Goal: Task Accomplishment & Management: Complete application form

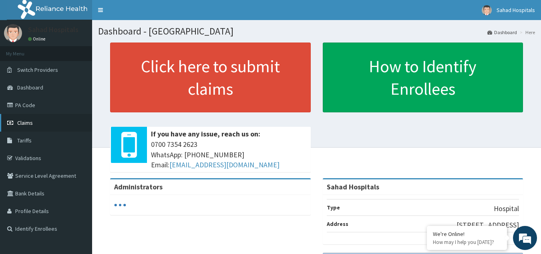
click at [36, 120] on link "Claims" at bounding box center [46, 123] width 92 height 18
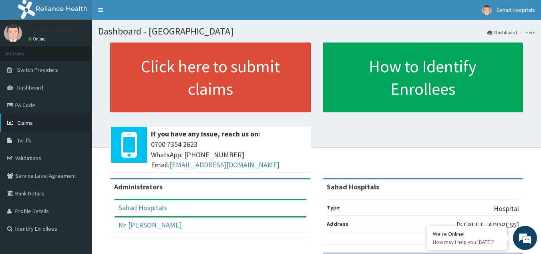
click at [27, 122] on span "Claims" at bounding box center [25, 122] width 16 height 7
click at [34, 125] on link "Claims" at bounding box center [46, 123] width 92 height 18
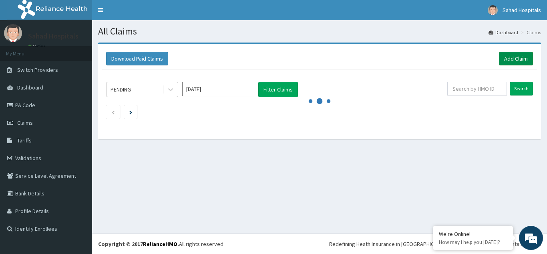
click at [517, 60] on link "Add Claim" at bounding box center [516, 59] width 34 height 14
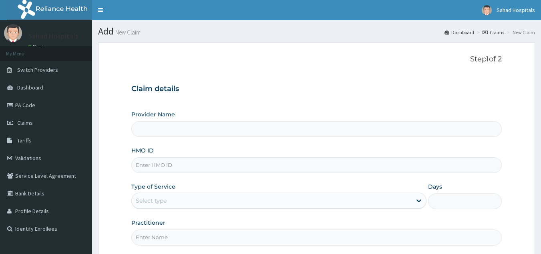
type input "Sahad Hospitals"
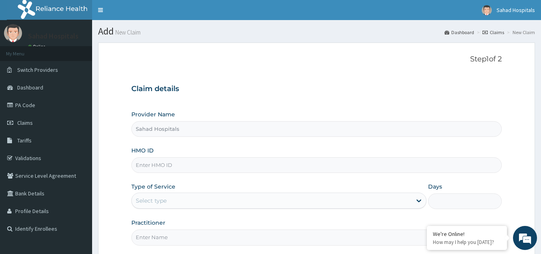
click at [250, 169] on input "HMO ID" at bounding box center [316, 165] width 371 height 16
paste input "DGC/10299/C"
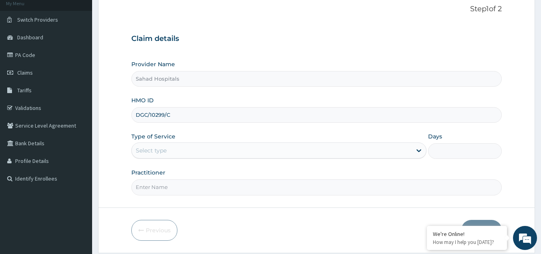
scroll to position [50, 0]
type input "DGC/10299/C"
click at [195, 156] on div "Select type" at bounding box center [272, 149] width 280 height 13
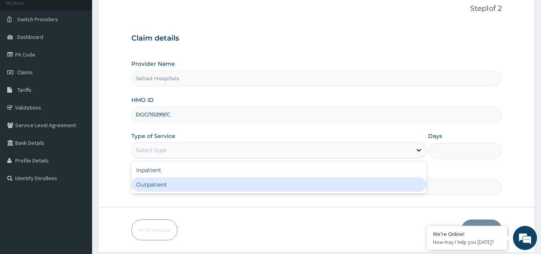
click at [183, 181] on div "Outpatient" at bounding box center [278, 184] width 295 height 14
type input "1"
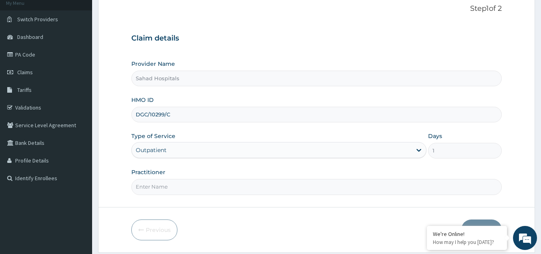
click at [183, 181] on input "Practitioner" at bounding box center [316, 187] width 371 height 16
type input "GP"
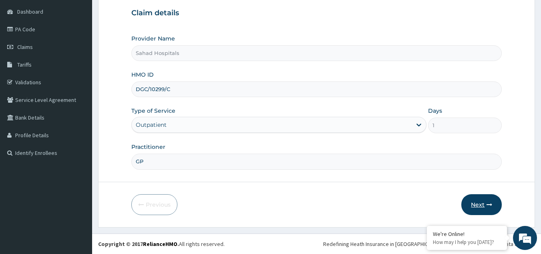
click at [471, 201] on button "Next" at bounding box center [481, 204] width 40 height 21
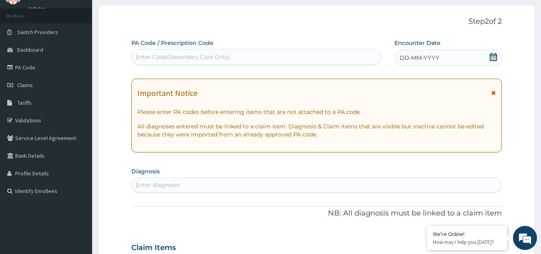
scroll to position [37, 0]
click at [329, 59] on div "Enter Code(Secondary Care Only)" at bounding box center [257, 57] width 250 height 13
paste input "PA/1B14 24"
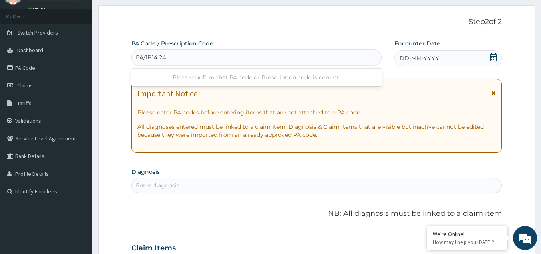
click at [158, 56] on input "PA/1B14 24" at bounding box center [151, 57] width 31 height 8
click at [159, 58] on input "PA/1B14 24" at bounding box center [151, 57] width 31 height 8
type input "PA/1B1424"
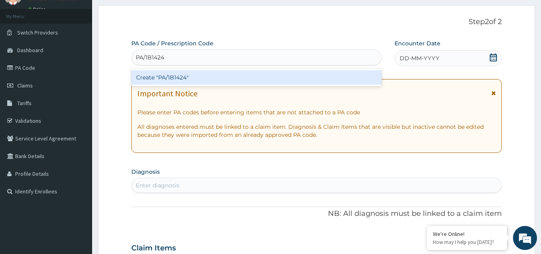
click at [159, 74] on div "Create "PA/1B1424"" at bounding box center [256, 77] width 251 height 14
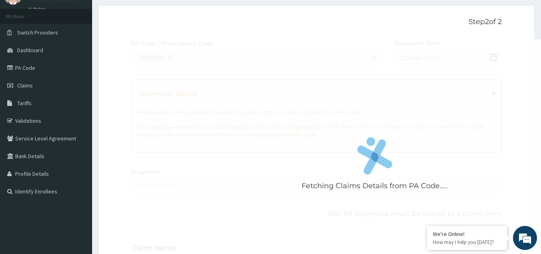
click at [169, 58] on div "Fetching Claims Details from PA Code....." at bounding box center [374, 166] width 487 height 254
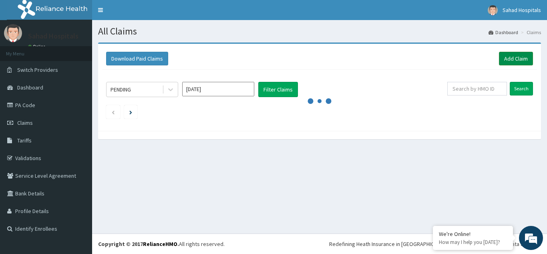
click at [508, 55] on link "Add Claim" at bounding box center [516, 59] width 34 height 14
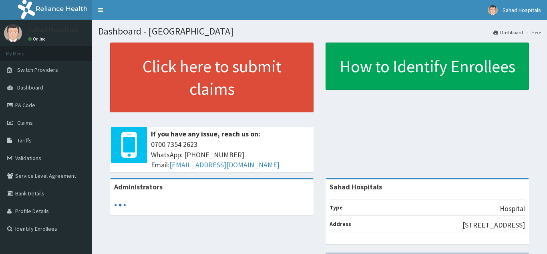
click at [14, 121] on icon at bounding box center [11, 123] width 8 height 6
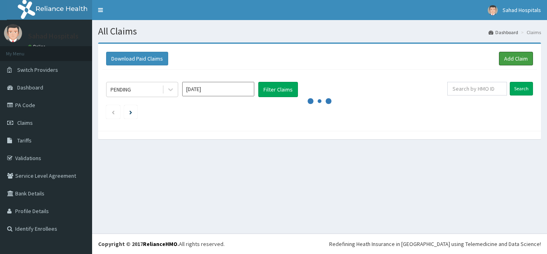
click at [518, 54] on link "Add Claim" at bounding box center [516, 59] width 34 height 14
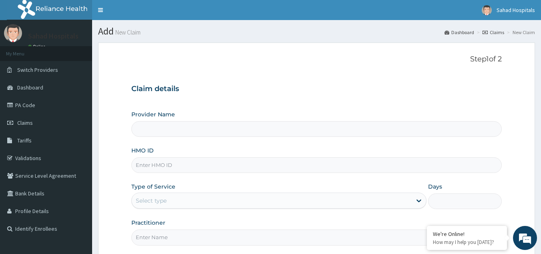
click at [187, 164] on input "HMO ID" at bounding box center [316, 165] width 371 height 16
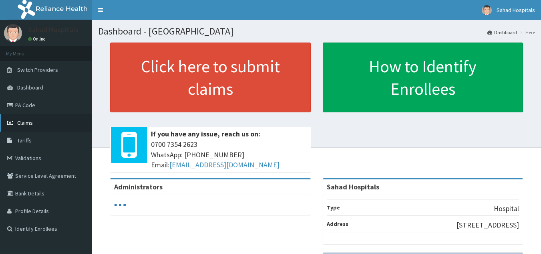
click at [30, 124] on span "Claims" at bounding box center [25, 122] width 16 height 7
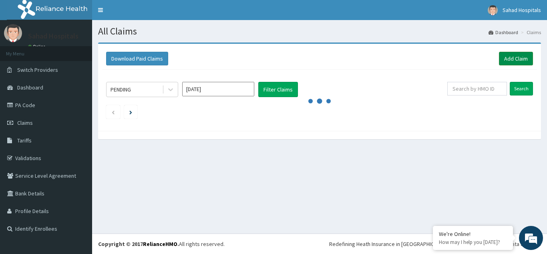
click at [519, 56] on link "Add Claim" at bounding box center [516, 59] width 34 height 14
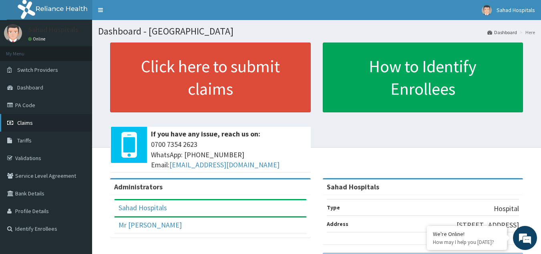
click at [47, 127] on link "Claims" at bounding box center [46, 123] width 92 height 18
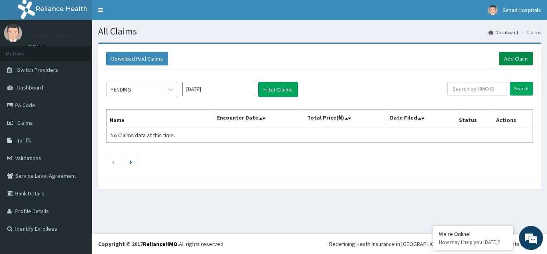
click at [514, 58] on link "Add Claim" at bounding box center [516, 59] width 34 height 14
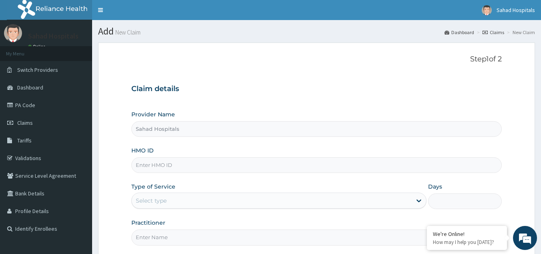
click at [316, 157] on input "HMO ID" at bounding box center [316, 165] width 371 height 16
paste input "DGC/10299/C"
type input "DGC/10299/C"
click at [172, 203] on div "Select type" at bounding box center [272, 200] width 280 height 13
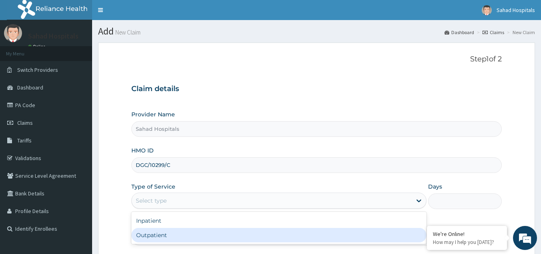
click at [156, 235] on div "Outpatient" at bounding box center [278, 234] width 295 height 14
type input "1"
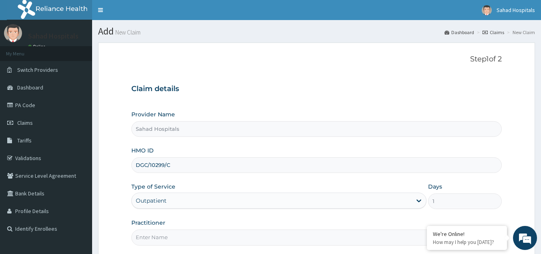
click at [156, 235] on input "Practitioner" at bounding box center [316, 237] width 371 height 16
type input "GP"
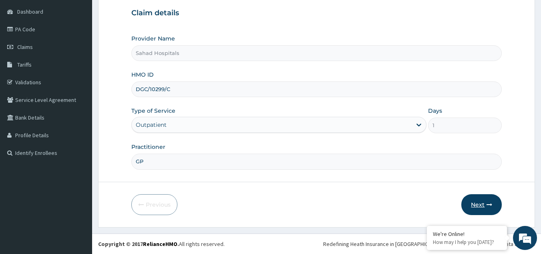
click at [483, 203] on button "Next" at bounding box center [481, 204] width 40 height 21
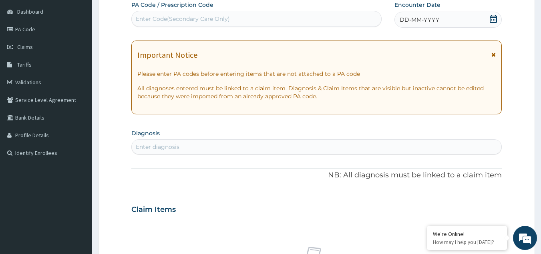
click at [330, 16] on div "Enter Code(Secondary Care Only)" at bounding box center [257, 18] width 250 height 13
paste input "PA/1B14 24"
click at [159, 19] on input "PA/1B14 24" at bounding box center [151, 19] width 31 height 8
type input "PA/1B1424"
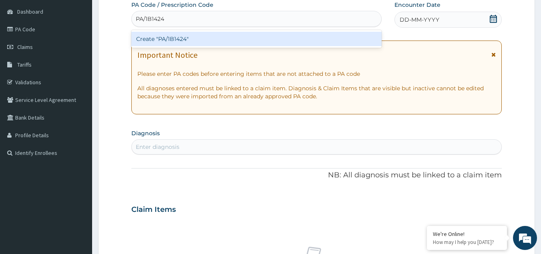
click at [169, 34] on div "Create "PA/1B1424"" at bounding box center [256, 39] width 251 height 14
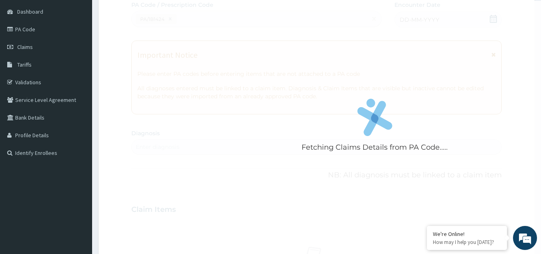
click at [172, 21] on div "Fetching Claims Details from PA Code....." at bounding box center [374, 128] width 487 height 254
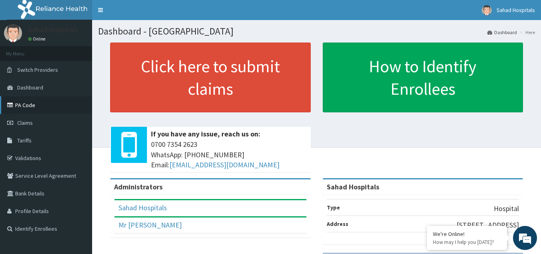
click at [37, 105] on link "PA Code" at bounding box center [46, 105] width 92 height 18
click at [34, 125] on link "Claims" at bounding box center [46, 123] width 92 height 18
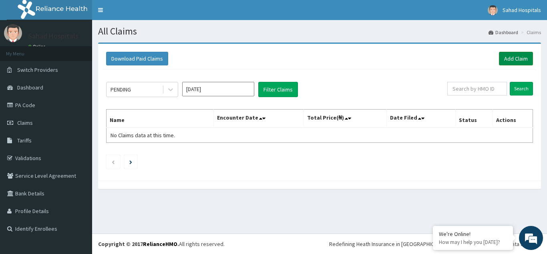
click at [509, 59] on link "Add Claim" at bounding box center [516, 59] width 34 height 14
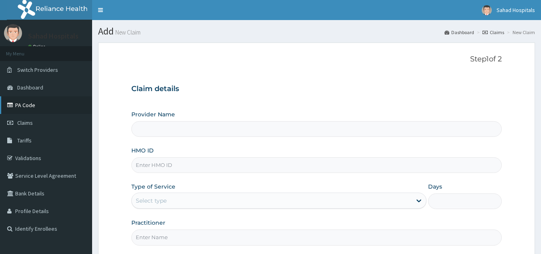
click at [36, 101] on link "PA Code" at bounding box center [46, 105] width 92 height 18
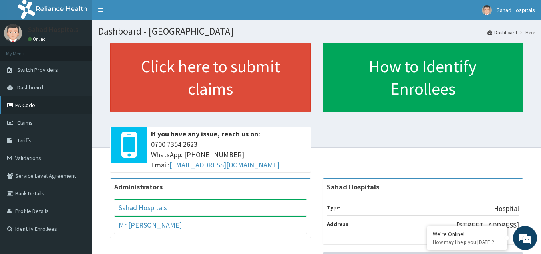
click at [34, 102] on link "PA Code" at bounding box center [46, 105] width 92 height 18
